Goal: Task Accomplishment & Management: Use online tool/utility

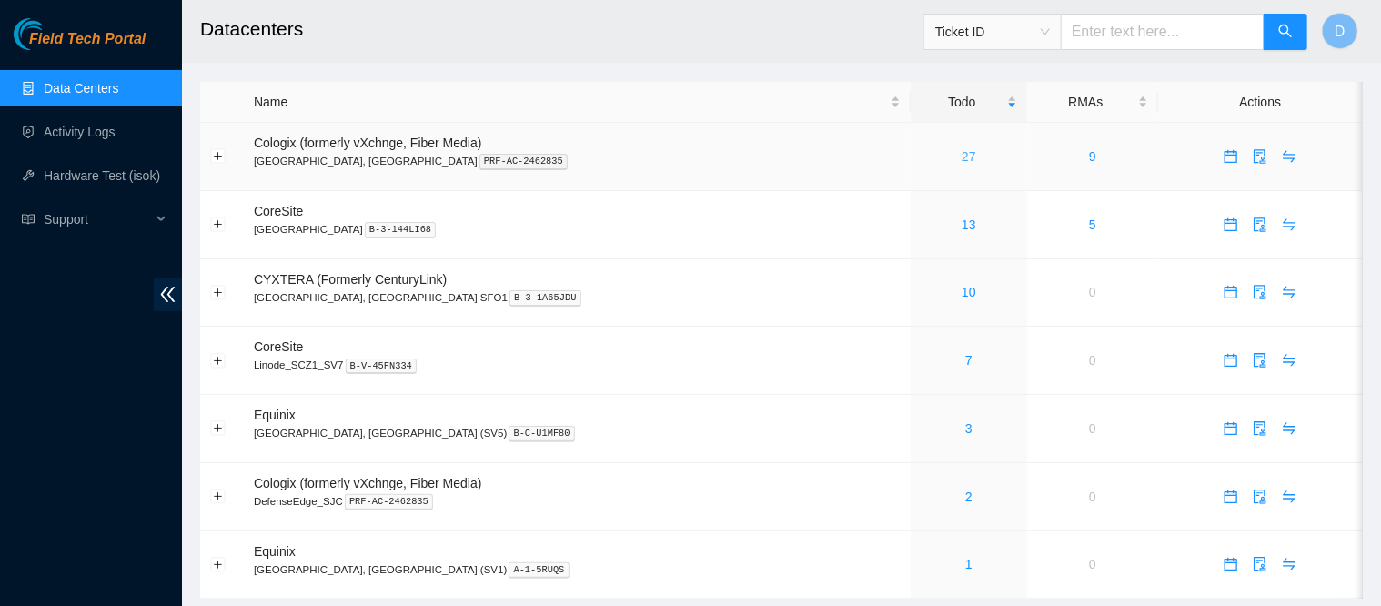
click at [961, 153] on link "27" at bounding box center [968, 156] width 15 height 15
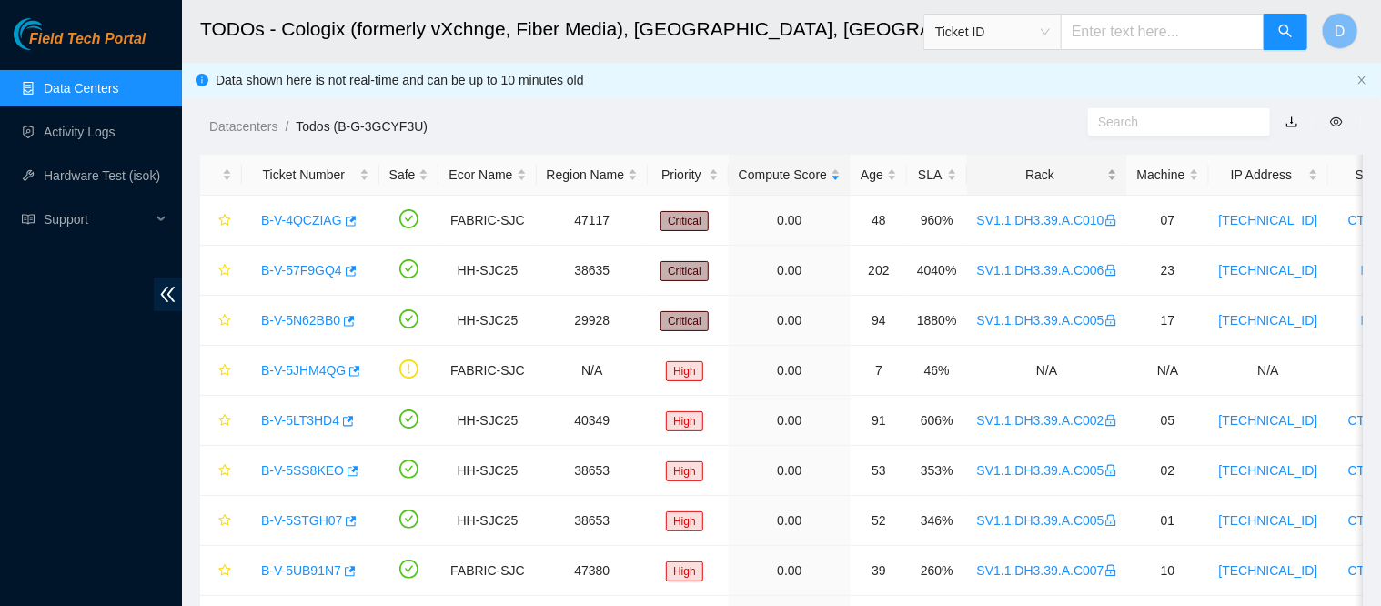
click at [1033, 177] on div "Rack" at bounding box center [1047, 175] width 140 height 20
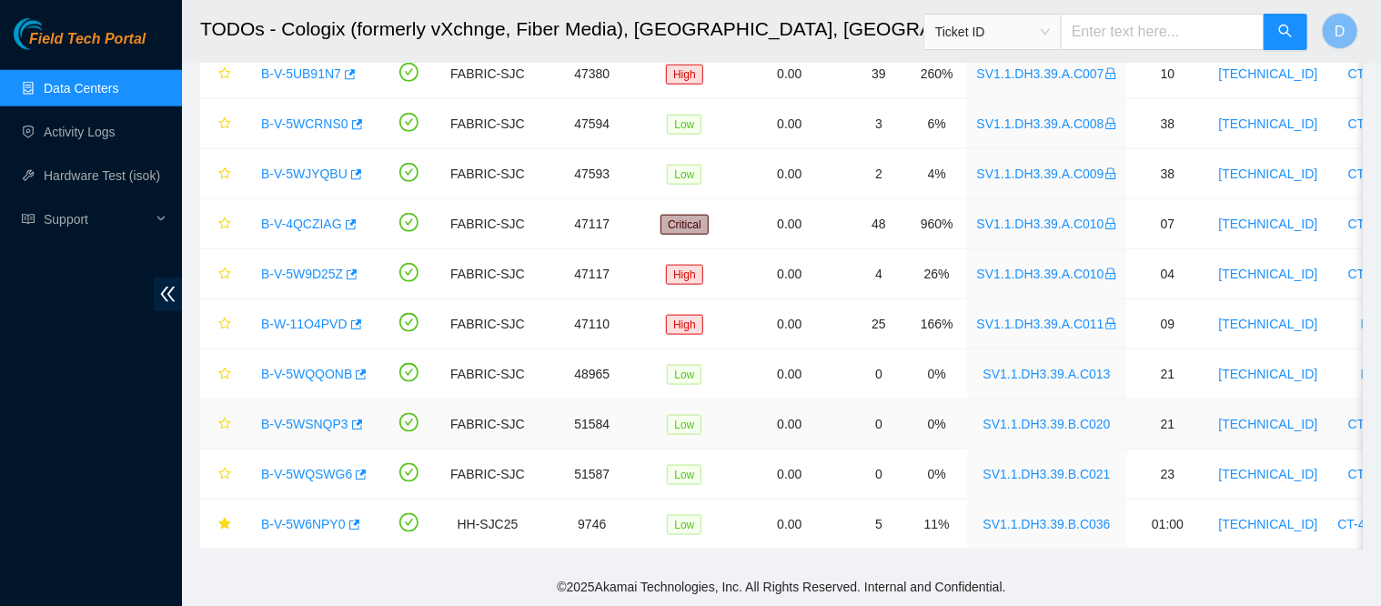
scroll to position [1009, 0]
click at [118, 83] on link "Data Centers" at bounding box center [81, 88] width 75 height 15
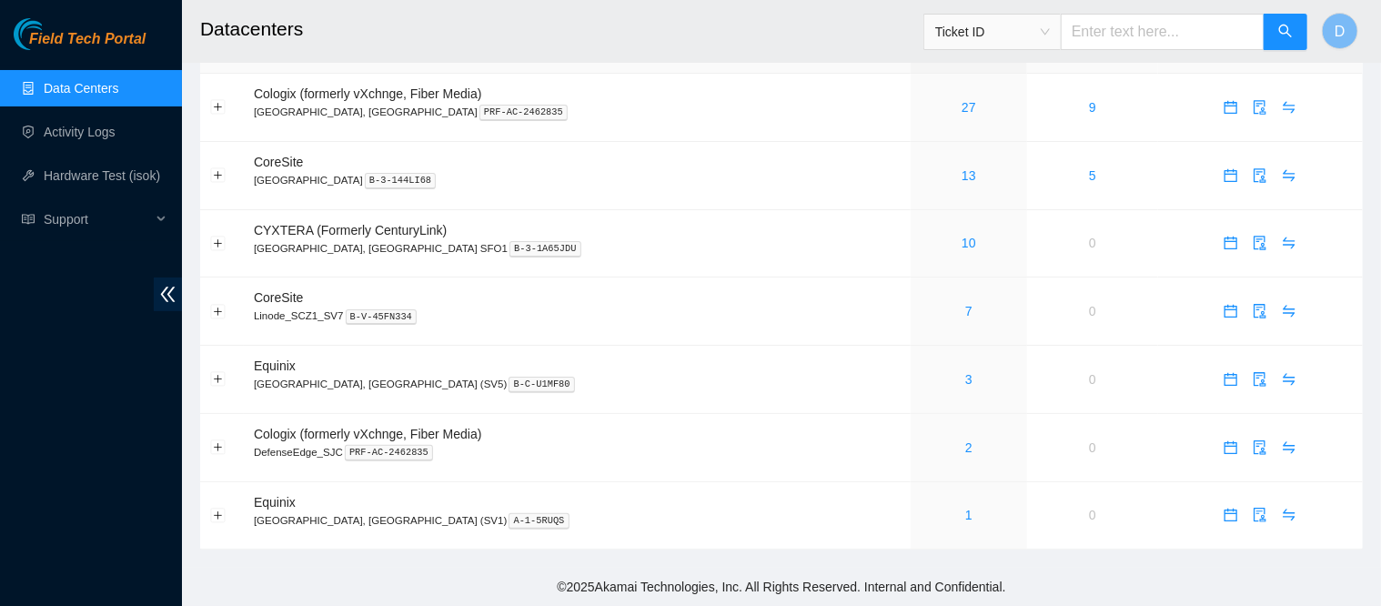
scroll to position [57, 0]
click at [961, 168] on link "13" at bounding box center [968, 175] width 15 height 15
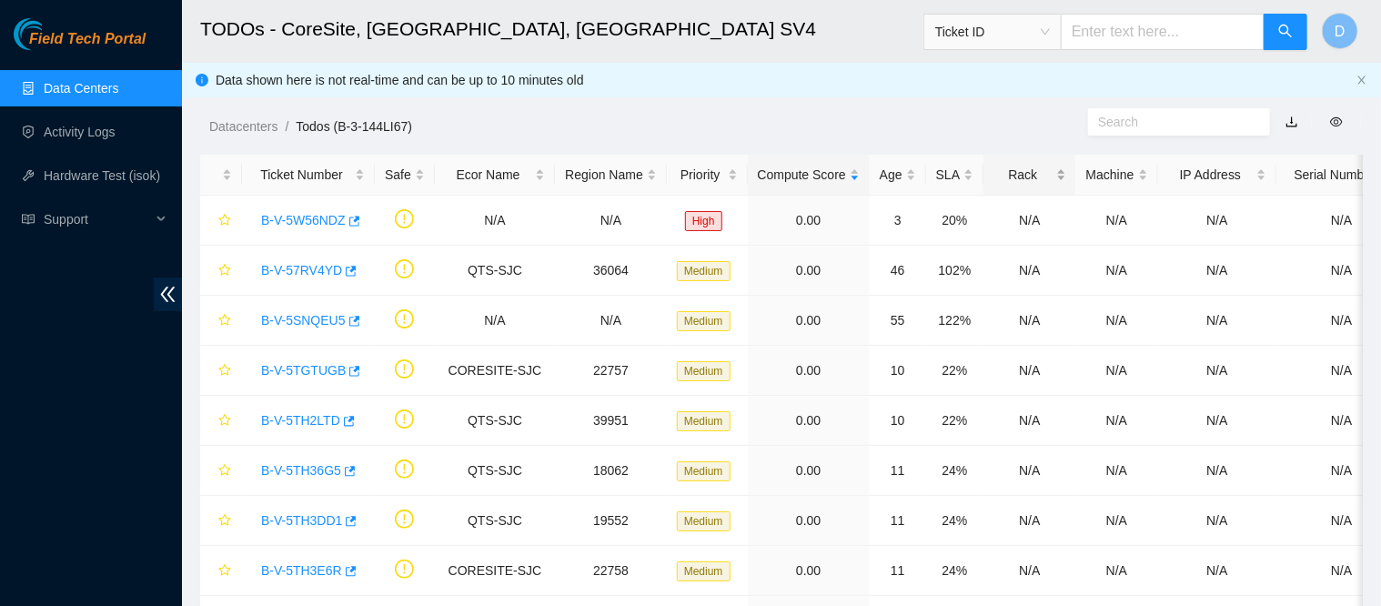
click at [1019, 174] on div "Rack" at bounding box center [1029, 175] width 72 height 20
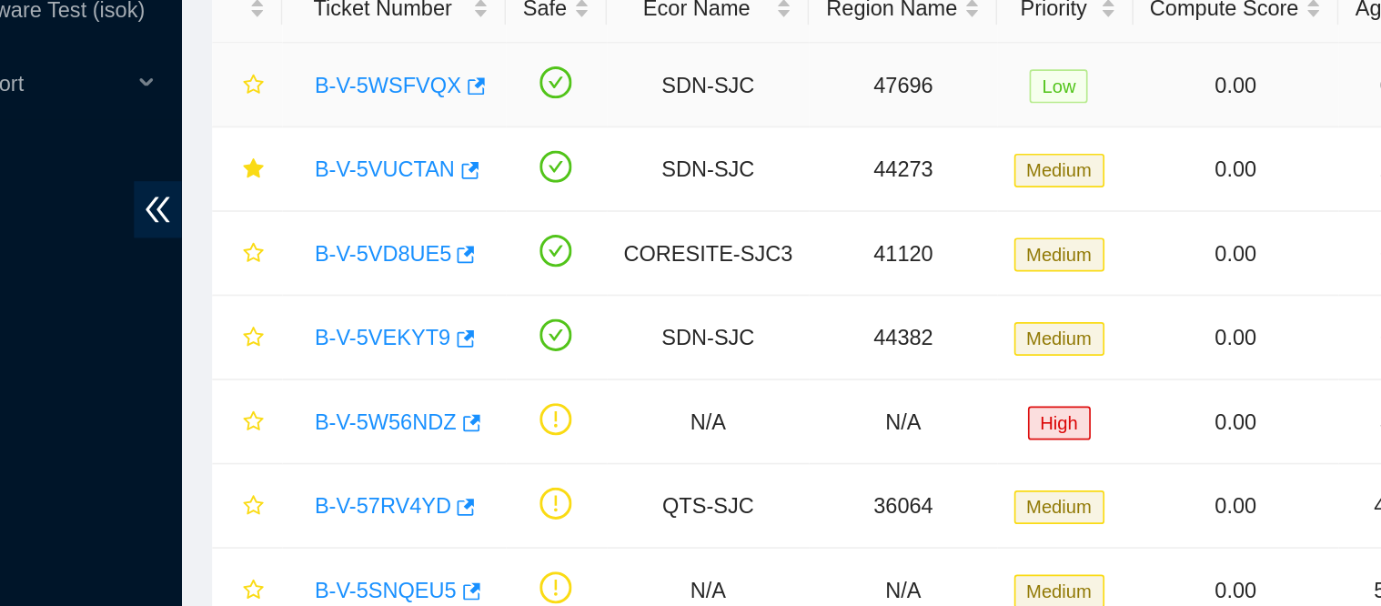
click at [306, 216] on link "B-V-5WSFVQX" at bounding box center [304, 220] width 87 height 15
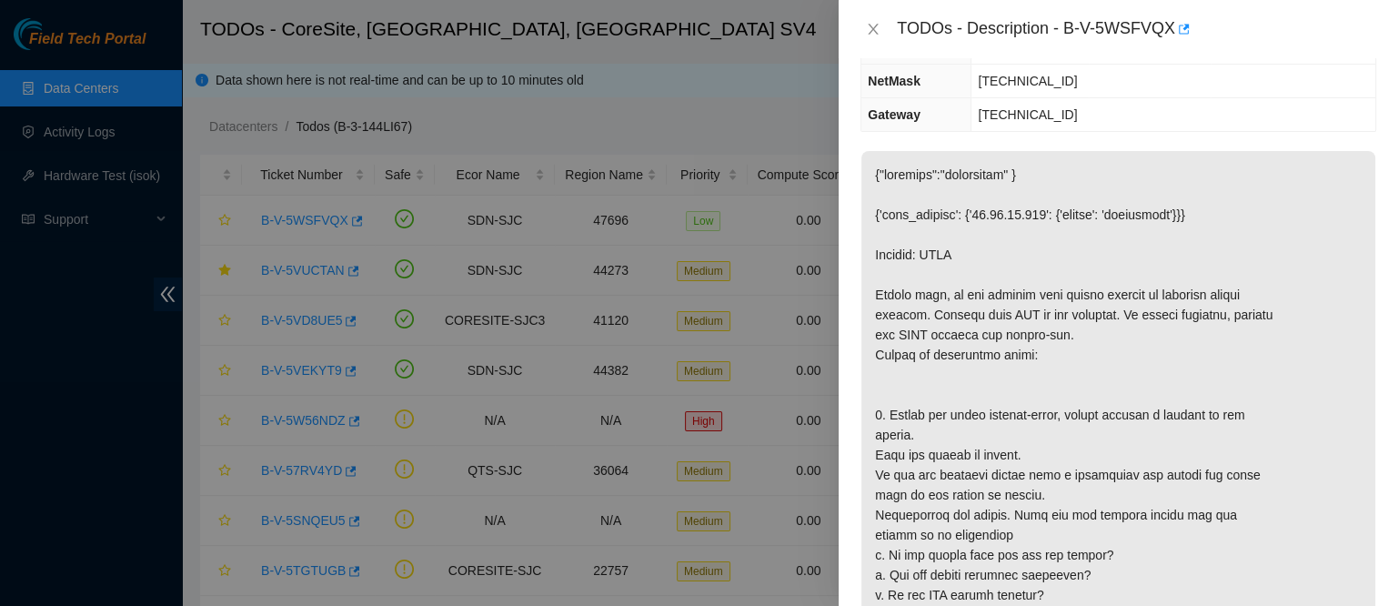
scroll to position [260, 0]
click at [873, 43] on div "TODOs - Description - B-V-5WSFVQX" at bounding box center [1118, 29] width 516 height 29
click at [875, 26] on icon "close" at bounding box center [874, 29] width 10 height 11
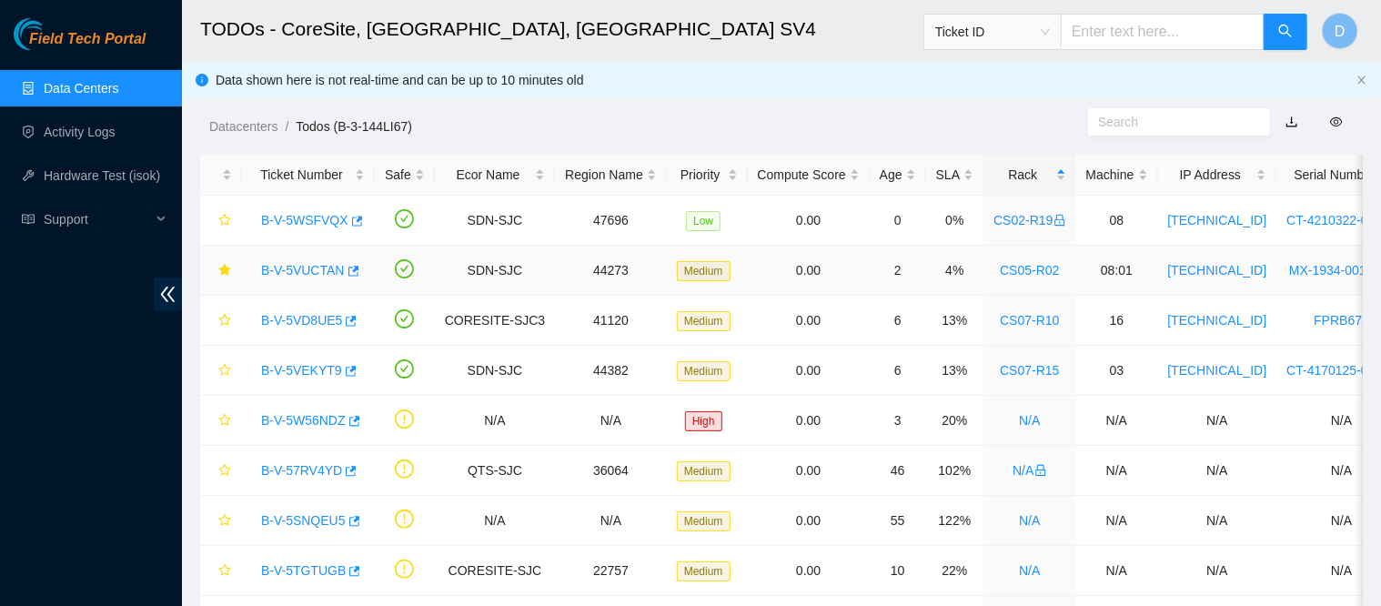
click at [290, 269] on link "B-V-5VUCTAN" at bounding box center [303, 270] width 84 height 15
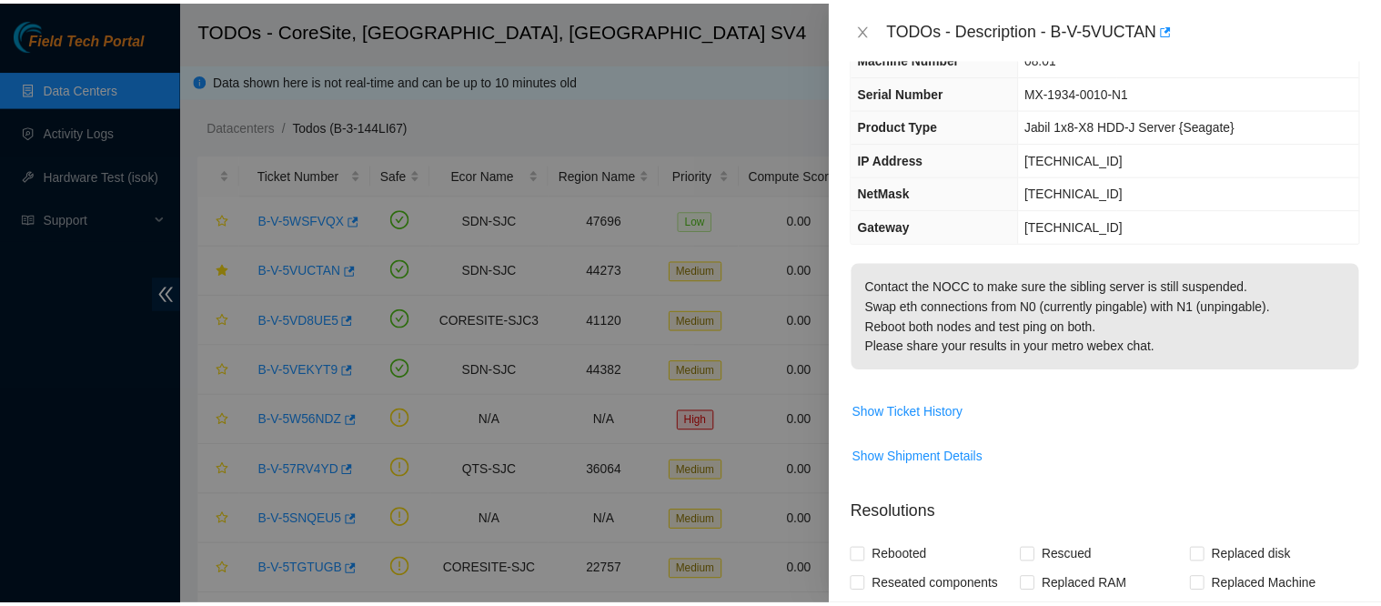
scroll to position [45, 0]
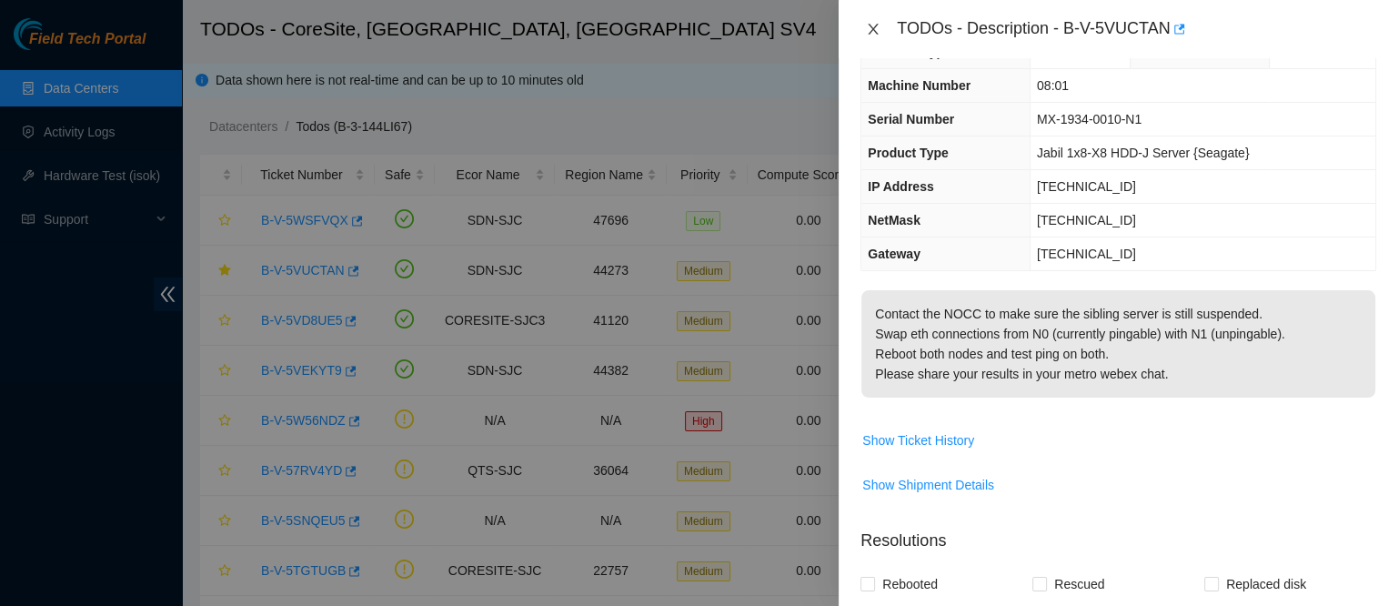
click at [873, 34] on icon "close" at bounding box center [873, 29] width 15 height 15
